Goal: Information Seeking & Learning: Find specific page/section

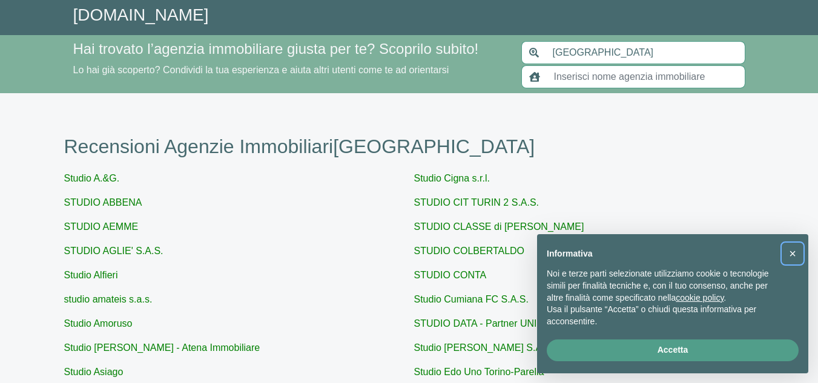
click at [791, 251] on span "×" at bounding box center [792, 253] width 7 height 13
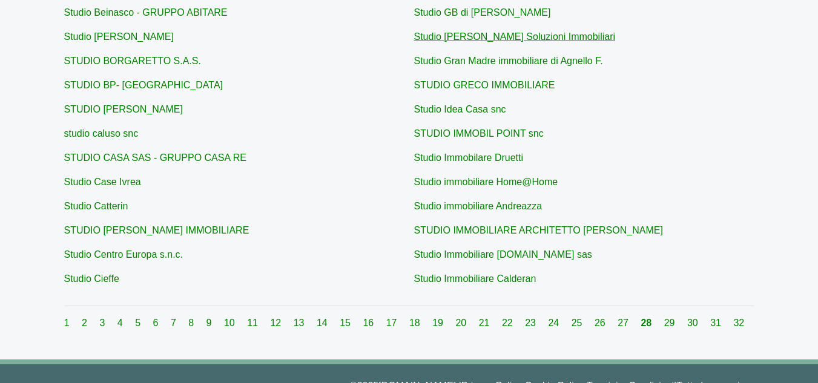
scroll to position [484, 0]
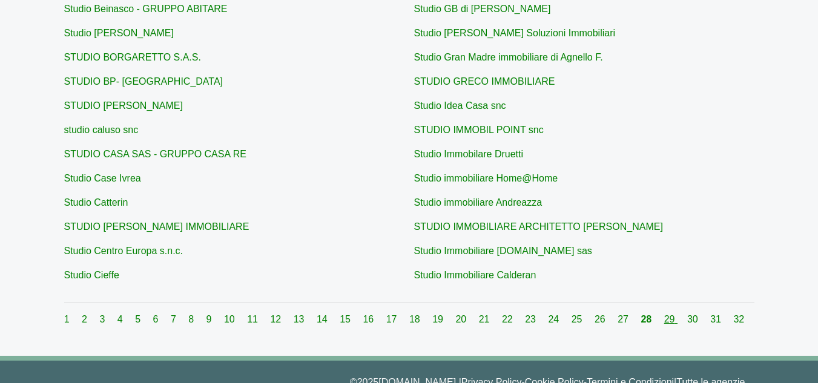
click at [664, 320] on link "29" at bounding box center [670, 319] width 13 height 10
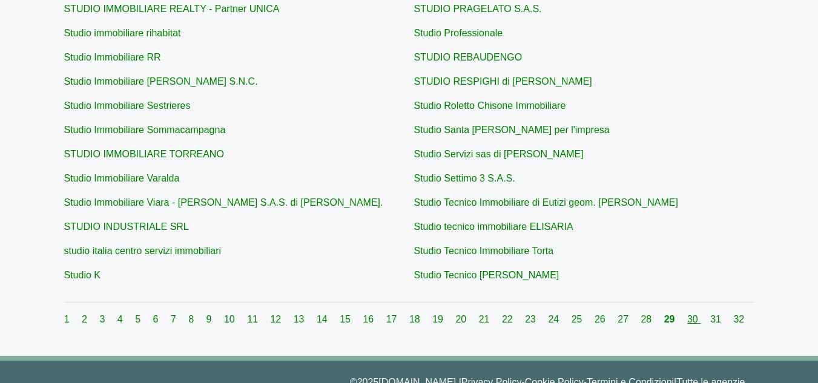
click at [688, 320] on link "30" at bounding box center [693, 319] width 13 height 10
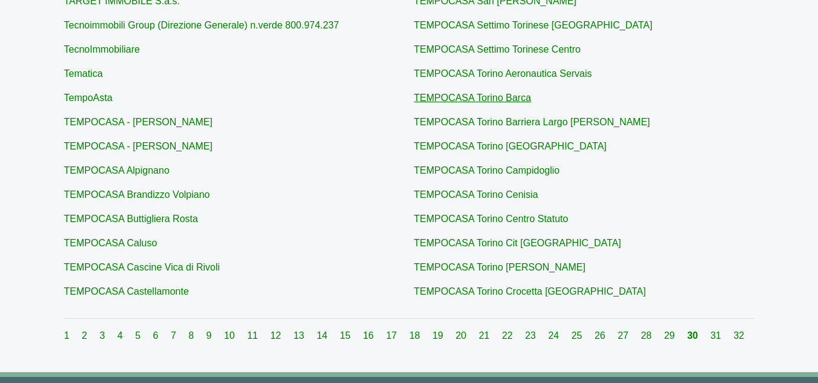
scroll to position [484, 0]
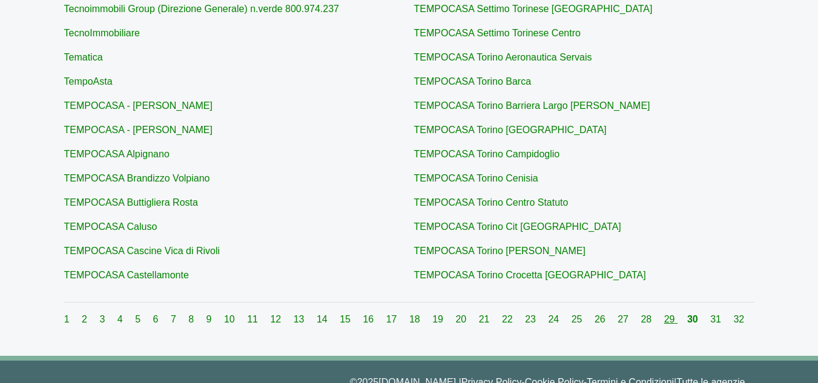
click at [664, 318] on link "29" at bounding box center [670, 319] width 13 height 10
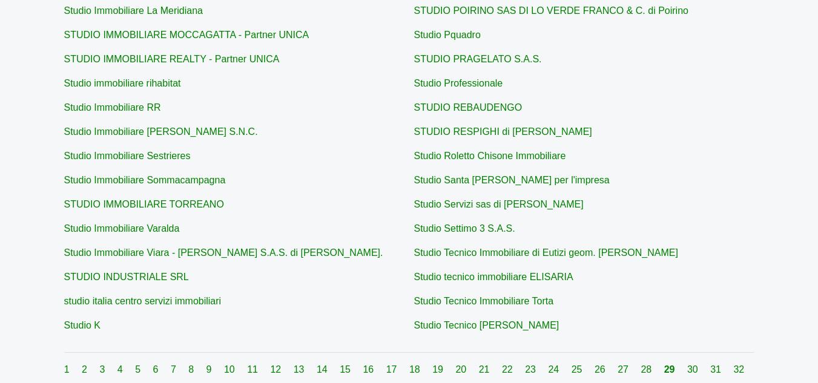
scroll to position [484, 0]
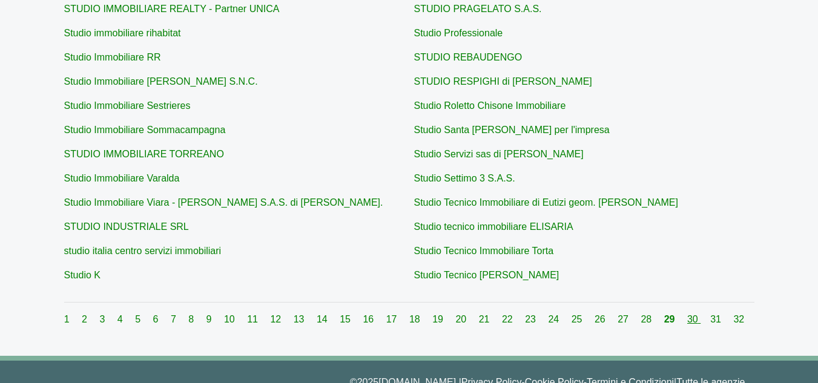
click at [690, 319] on link "30" at bounding box center [693, 319] width 13 height 10
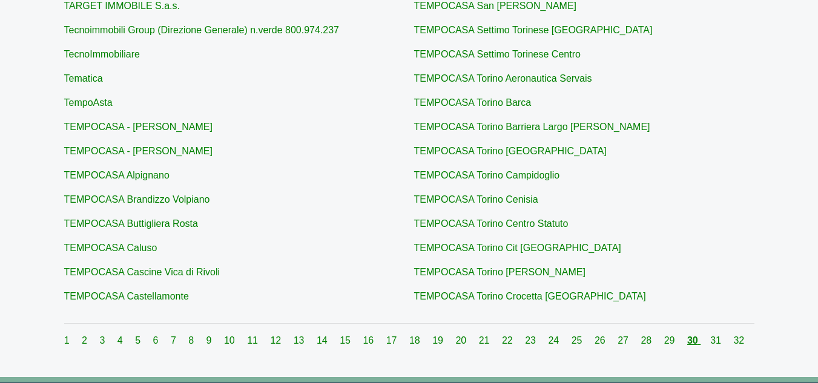
scroll to position [484, 0]
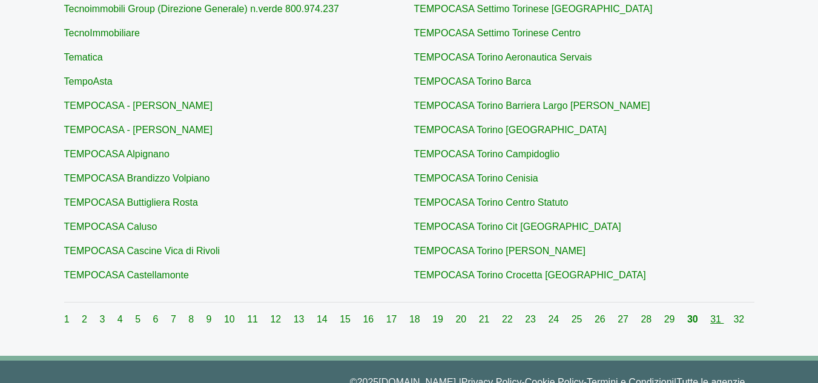
click at [710, 315] on link "31" at bounding box center [716, 319] width 13 height 10
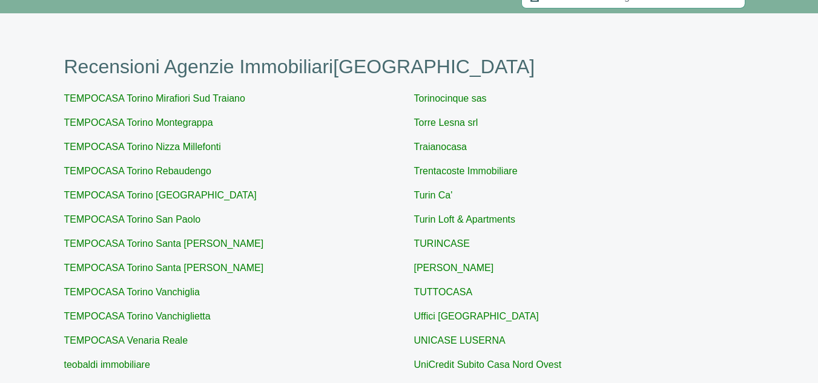
scroll to position [61, 0]
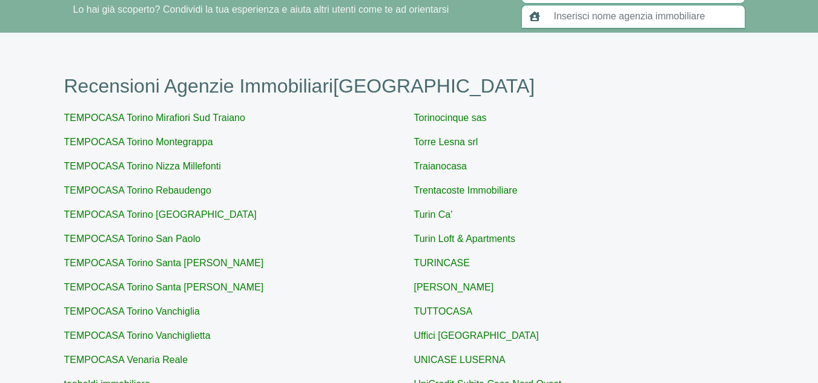
click at [570, 19] on input "text" at bounding box center [646, 16] width 199 height 23
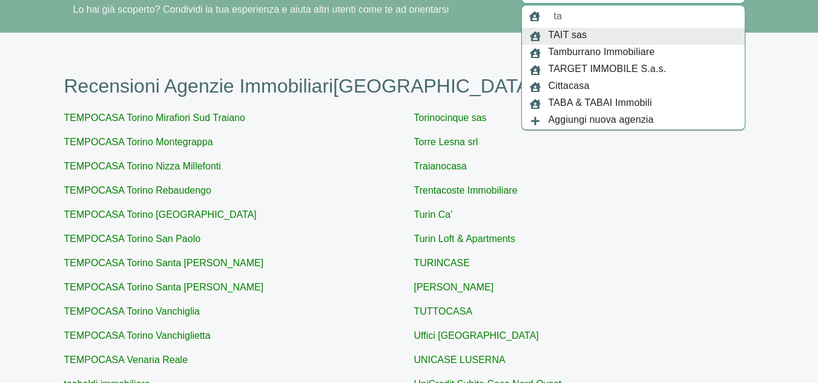
type input "t"
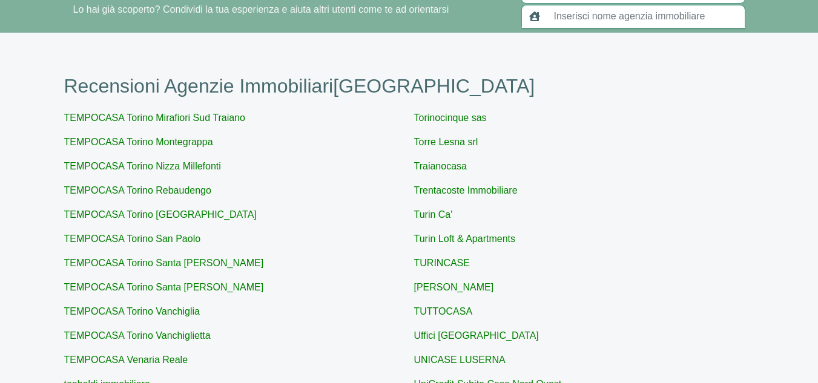
scroll to position [484, 0]
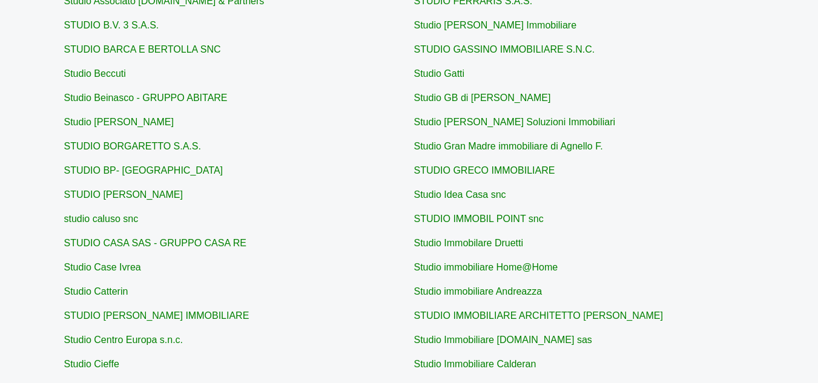
scroll to position [424, 0]
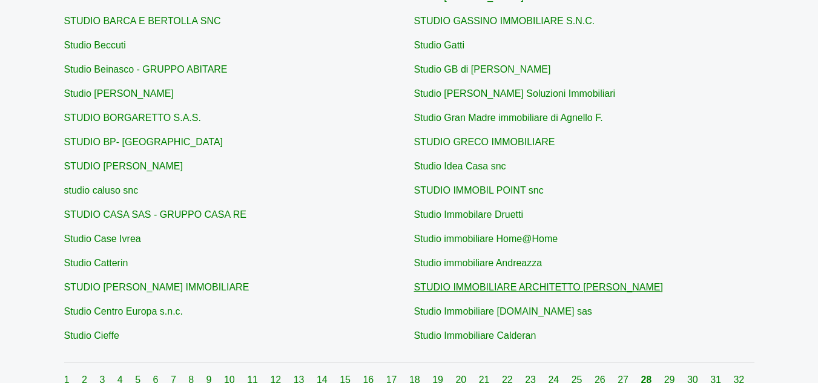
click at [573, 286] on link "STUDIO IMMOBILIARE ARCHITETTO [PERSON_NAME]" at bounding box center [538, 287] width 249 height 10
type input "STUDIO IMMOBILIARE ARCHITETTO [PERSON_NAME]"
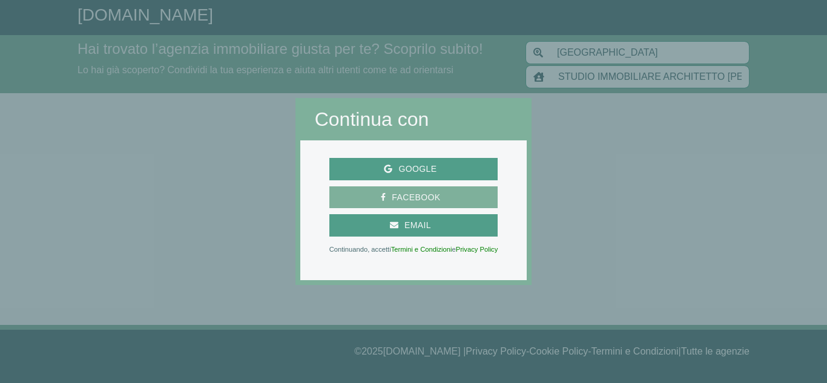
click at [404, 191] on span "Facebook" at bounding box center [416, 197] width 61 height 15
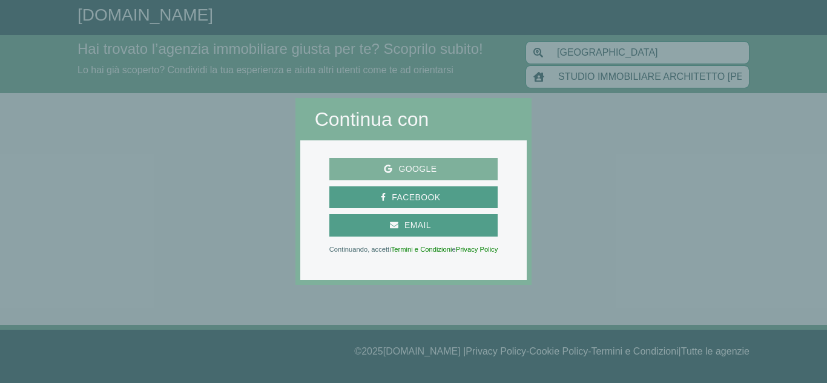
click at [410, 163] on span "Google" at bounding box center [417, 169] width 50 height 15
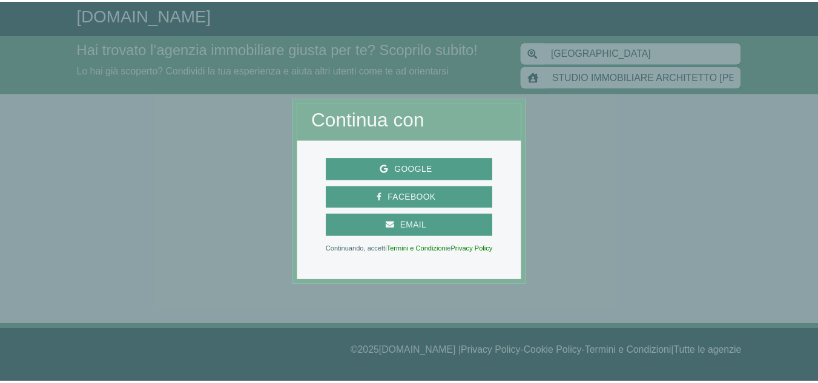
scroll to position [424, 0]
